Goal: Task Accomplishment & Management: Complete application form

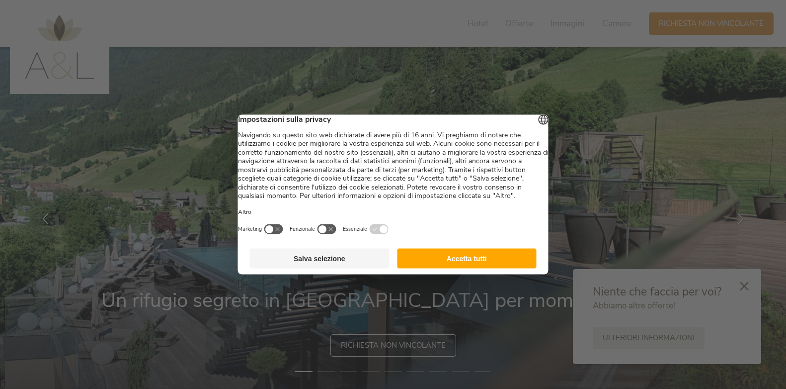
click at [498, 268] on button "Accetta tutti" at bounding box center [467, 259] width 140 height 20
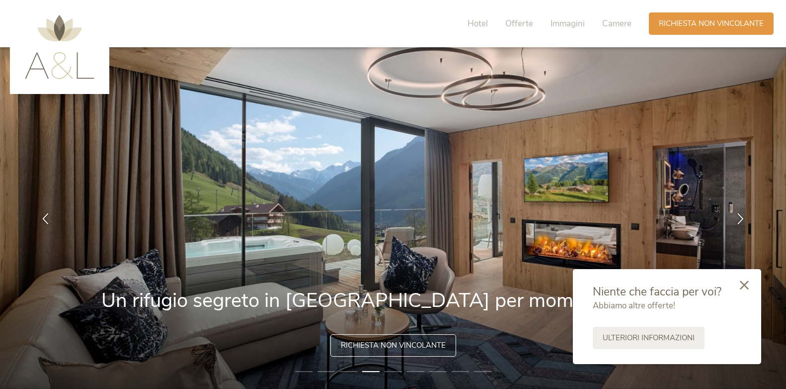
click at [749, 283] on icon at bounding box center [744, 284] width 9 height 9
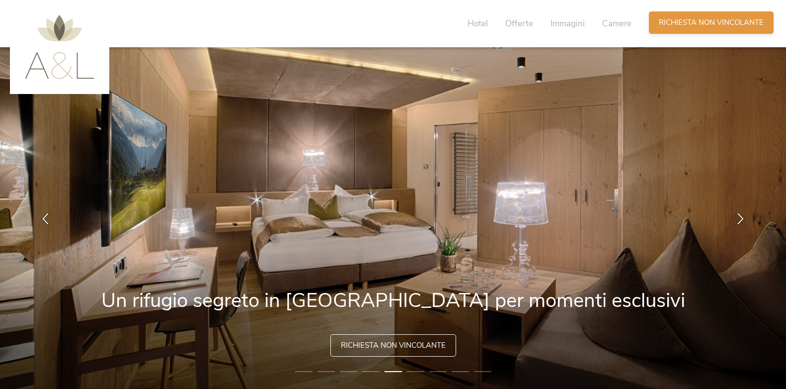
click at [664, 23] on span "Richiesta non vincolante" at bounding box center [711, 22] width 105 height 10
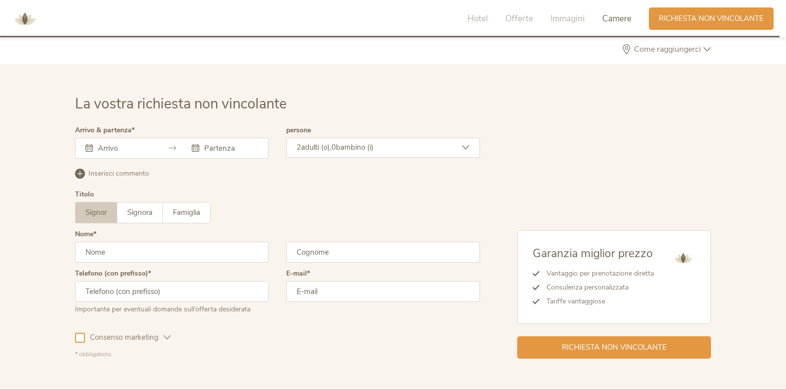
scroll to position [2971, 0]
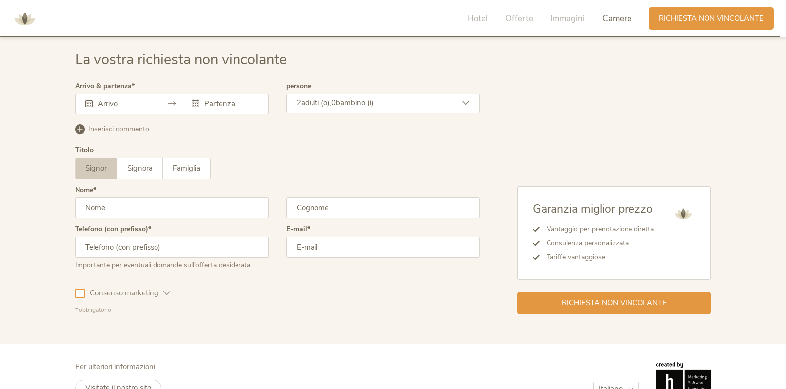
click at [137, 103] on input "text" at bounding box center [123, 104] width 57 height 10
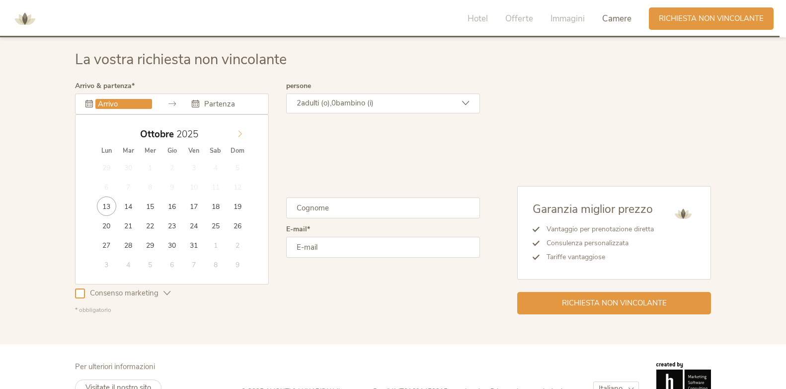
click at [244, 132] on span at bounding box center [240, 132] width 17 height 14
type input "2026"
click at [244, 132] on span at bounding box center [240, 132] width 17 height 14
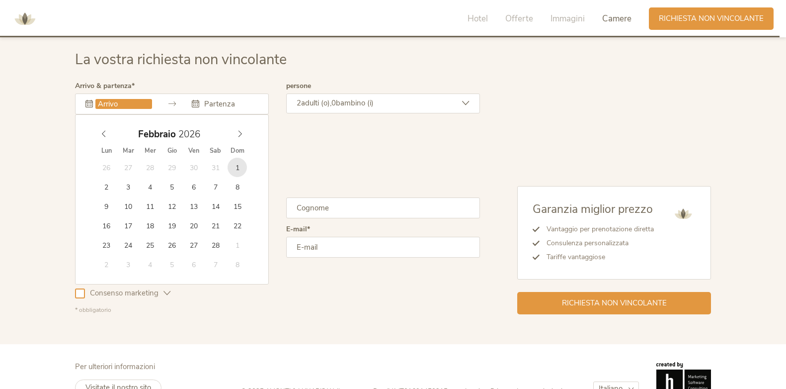
type input "[DATE]"
type input "2026"
type input "[DATE]"
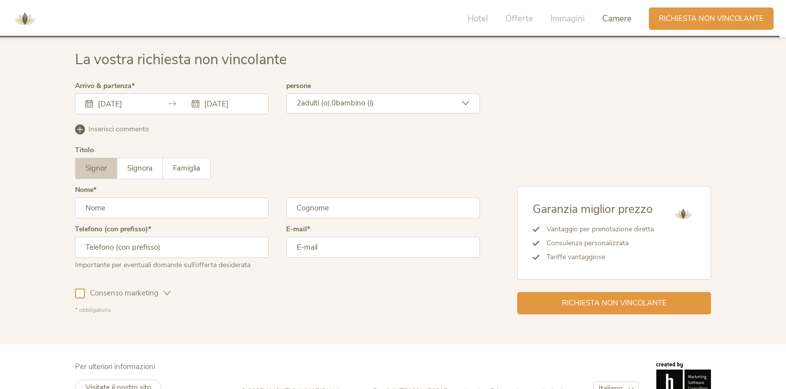
click at [470, 101] on div "2 adulti (o), 0 bambino (i)" at bounding box center [383, 103] width 194 height 20
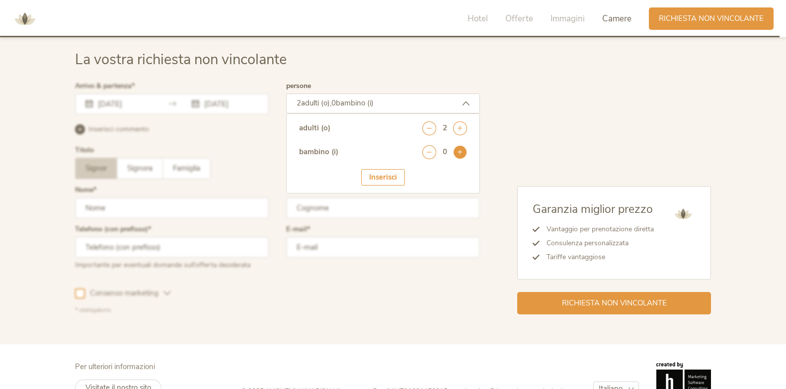
click at [461, 152] on icon at bounding box center [460, 152] width 14 height 14
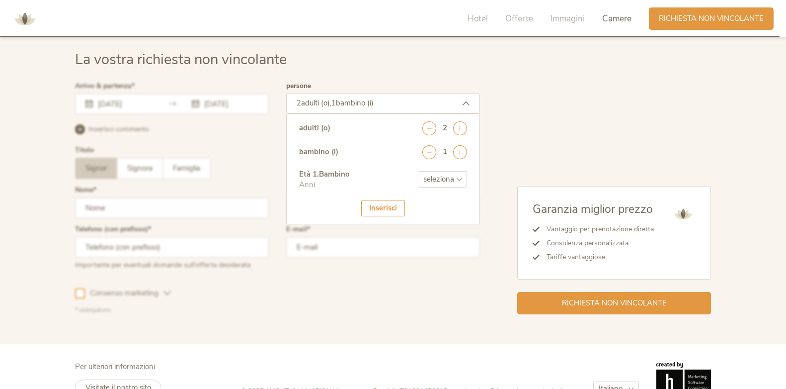
click at [463, 179] on select "seleziona 0 1 2 3 4 5 6 7 8 9 10 11 12 13 14 15 16 17" at bounding box center [442, 179] width 49 height 16
select select "0"
click at [418, 171] on select "seleziona 0 1 2 3 4 5 6 7 8 9 10 11 12 13 14 15 16 17" at bounding box center [442, 179] width 49 height 16
click at [386, 208] on div "Inserisci" at bounding box center [383, 208] width 44 height 16
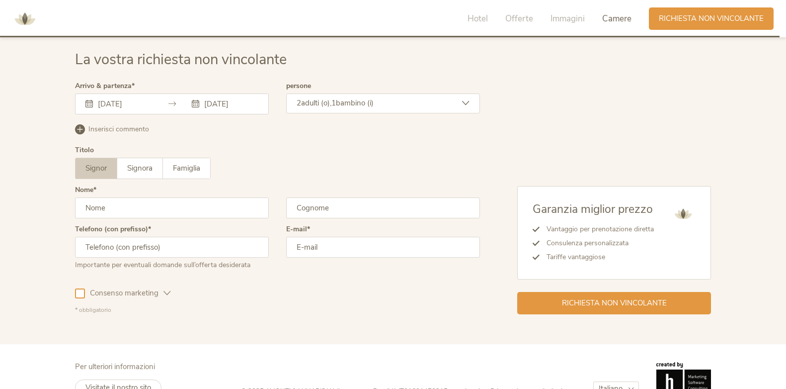
click at [133, 208] on input "text" at bounding box center [172, 207] width 194 height 21
type input "[PERSON_NAME]"
type input "Tedesco"
type input "[PHONE_NUMBER]"
type input "[EMAIL_ADDRESS][DOMAIN_NAME]"
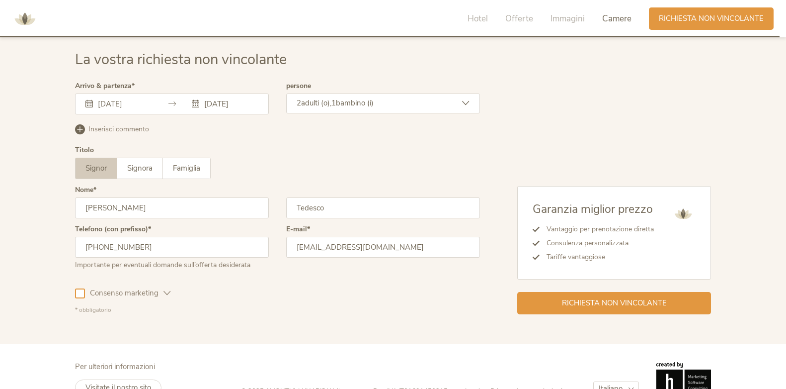
click at [84, 295] on div at bounding box center [80, 293] width 10 height 10
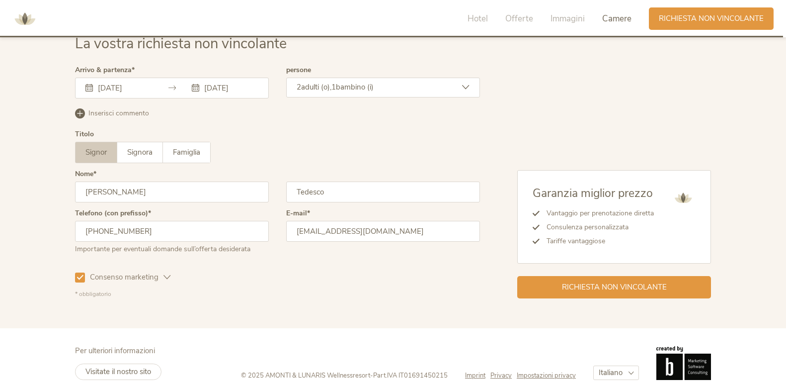
scroll to position [2995, 0]
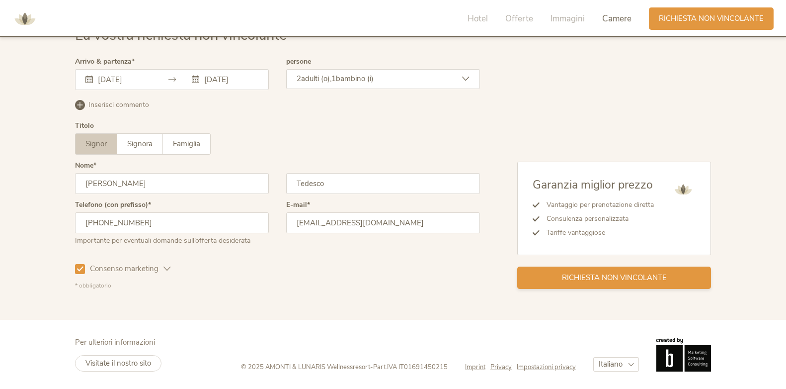
click at [569, 279] on span "Richiesta non vincolante" at bounding box center [614, 277] width 105 height 10
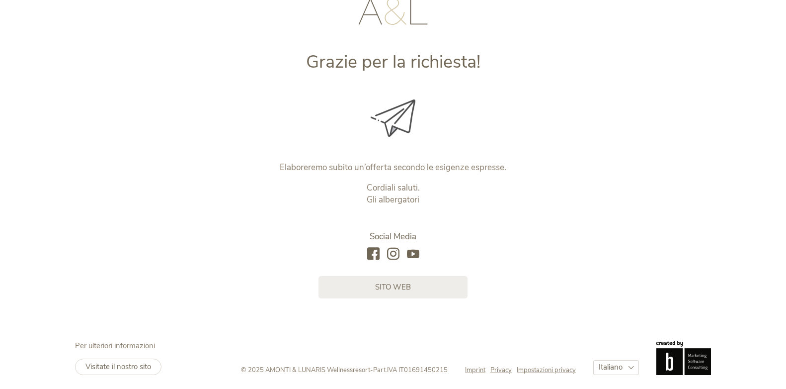
scroll to position [92, 0]
